Goal: Task Accomplishment & Management: Use online tool/utility

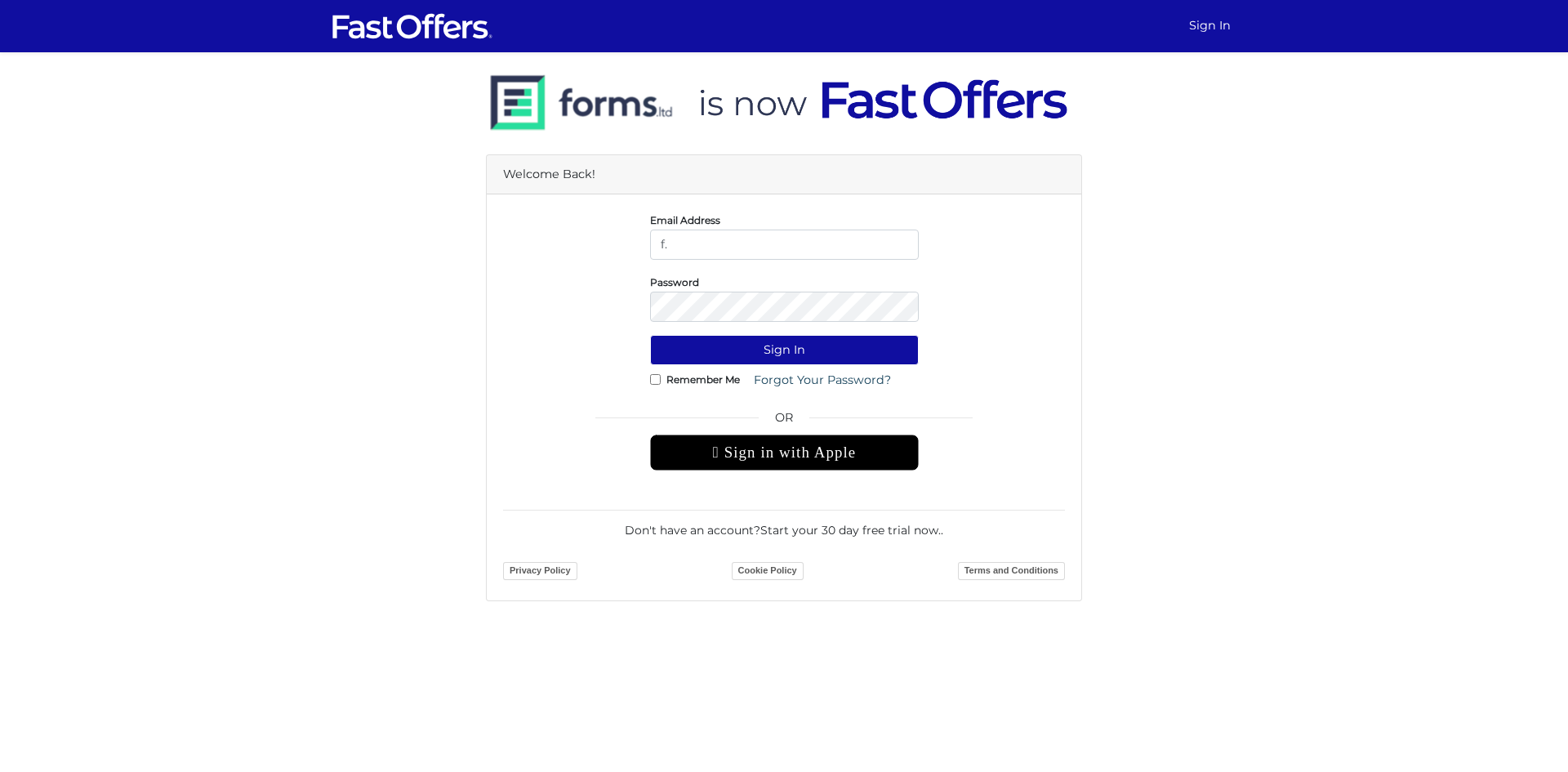
type input "f.normuradov@gmail.com"
click at [651, 335] on button "Sign In" at bounding box center [784, 350] width 269 height 30
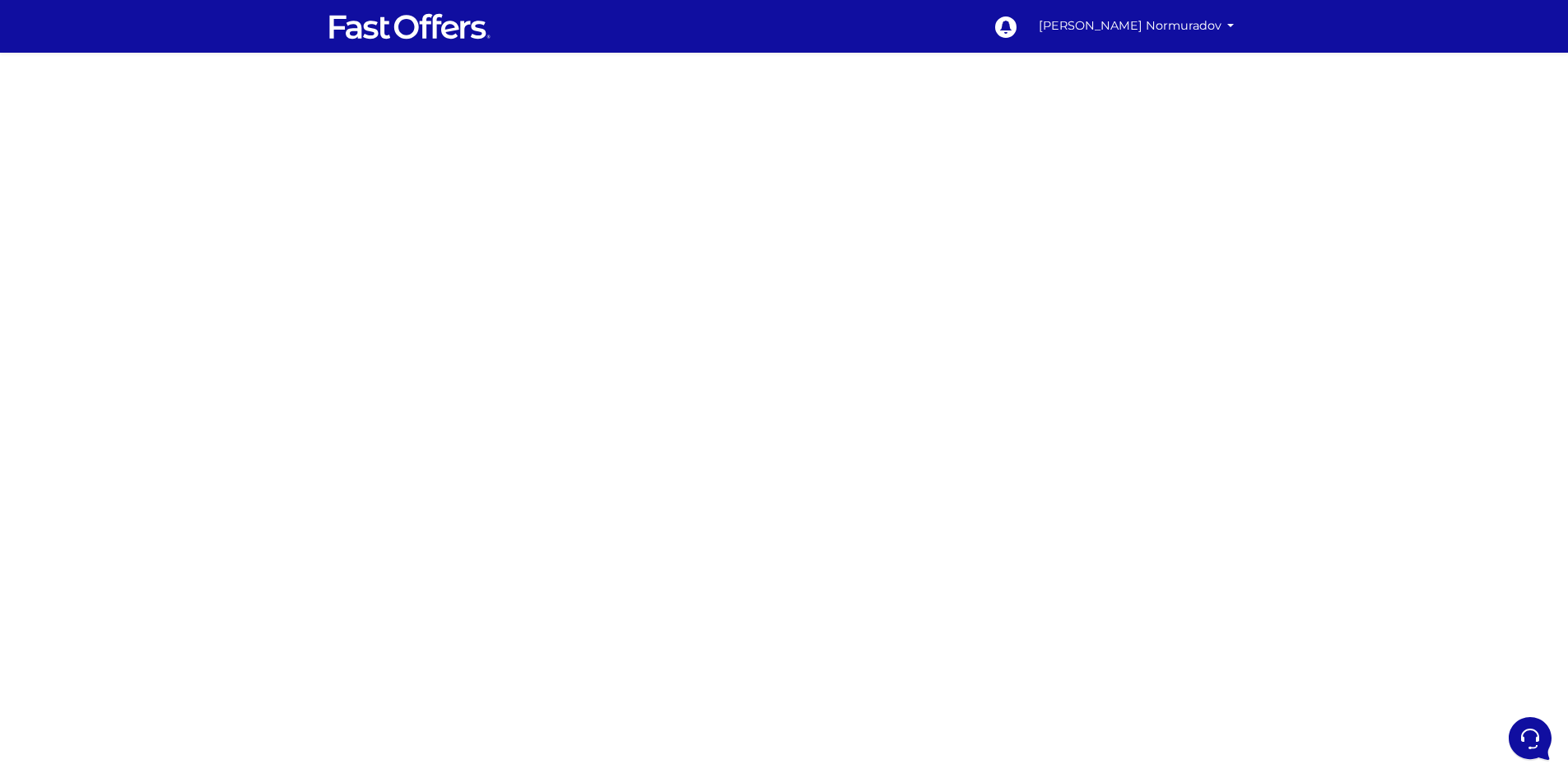
click at [452, 263] on div at bounding box center [784, 464] width 1568 height 823
click at [507, 337] on div at bounding box center [784, 464] width 1568 height 823
click at [522, 396] on div at bounding box center [784, 464] width 1568 height 823
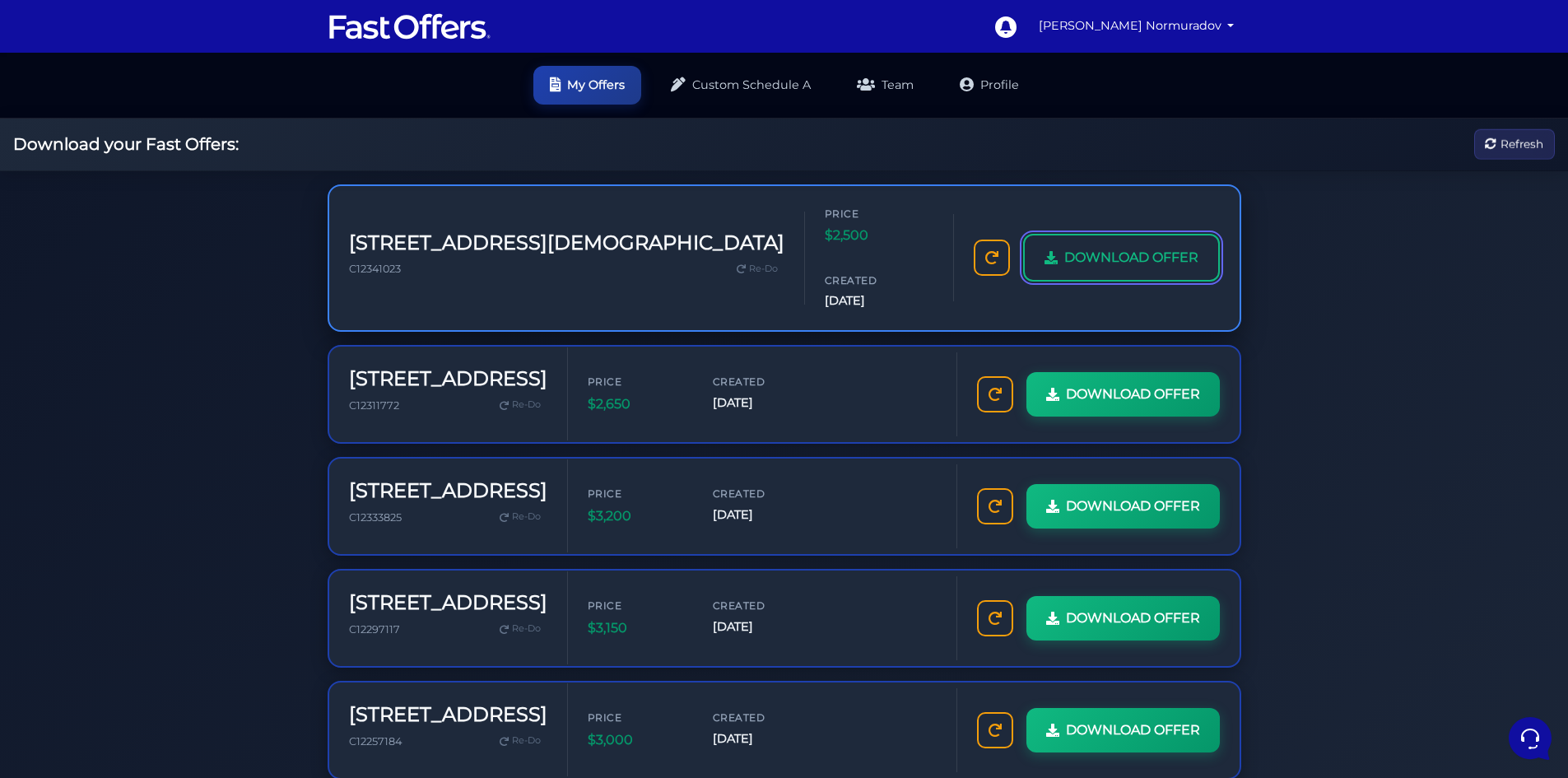
click at [1113, 247] on span "DOWNLOAD OFFER" at bounding box center [1131, 257] width 134 height 22
